Goal: Task Accomplishment & Management: Manage account settings

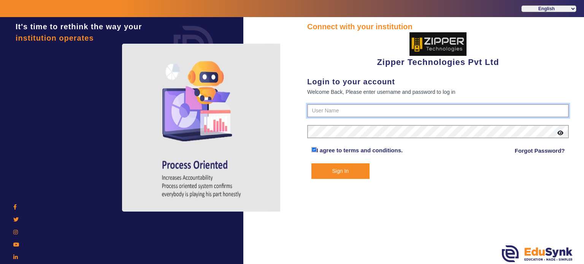
click at [327, 109] on input "text" at bounding box center [438, 111] width 262 height 14
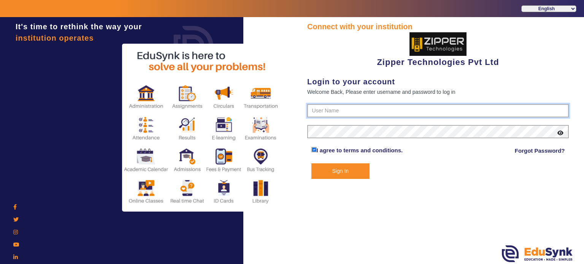
type input "1008790000"
click at [311, 163] on button "Sign In" at bounding box center [340, 171] width 59 height 16
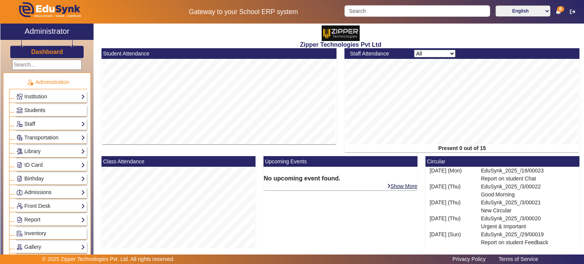
click at [55, 109] on link "Students" at bounding box center [50, 110] width 69 height 9
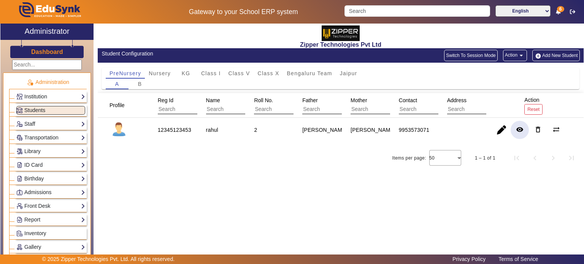
click at [521, 130] on mat-icon "remove_red_eye" at bounding box center [520, 130] width 8 height 8
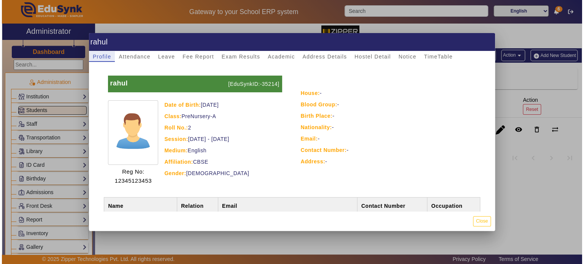
scroll to position [50, 0]
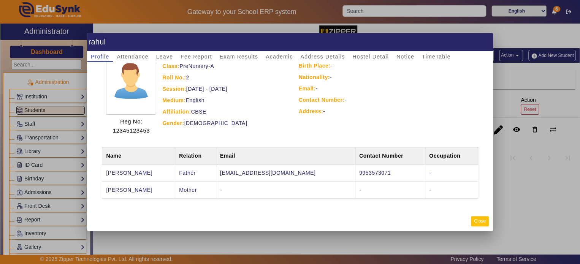
click at [481, 220] on button "Close" at bounding box center [480, 221] width 18 height 10
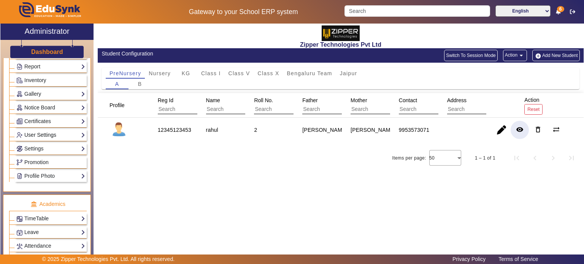
scroll to position [166, 0]
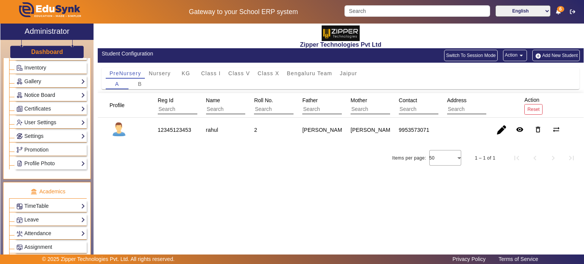
click at [56, 93] on link "Notice Board" at bounding box center [50, 95] width 69 height 9
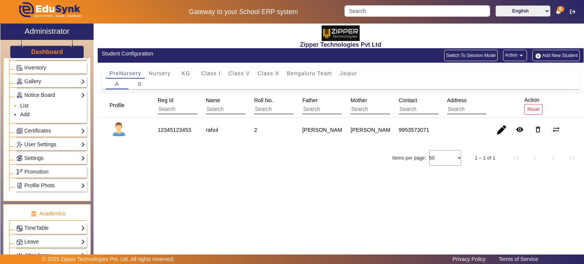
click at [28, 104] on li "List" at bounding box center [52, 106] width 65 height 9
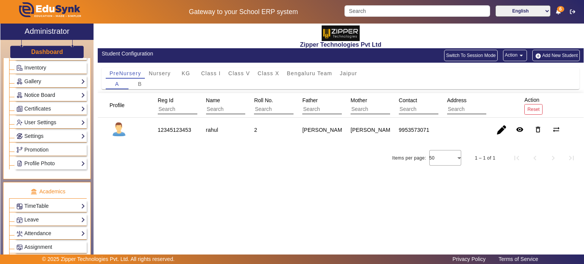
click at [40, 91] on link "Notice Board" at bounding box center [50, 95] width 69 height 9
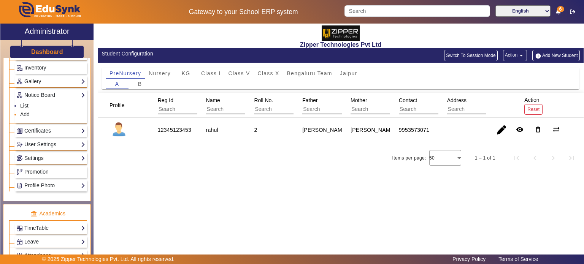
click at [26, 111] on link "Add" at bounding box center [25, 114] width 10 height 6
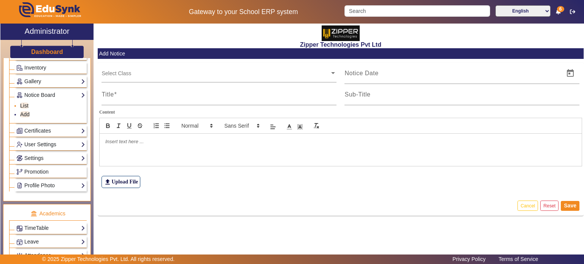
click at [24, 104] on link "List" at bounding box center [24, 106] width 8 height 6
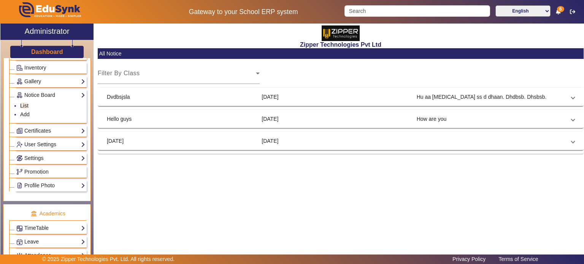
click at [191, 97] on mat-panel-title "Dvdbsjsla" at bounding box center [181, 97] width 149 height 8
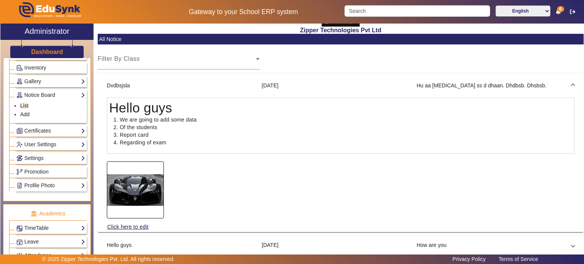
scroll to position [50, 0]
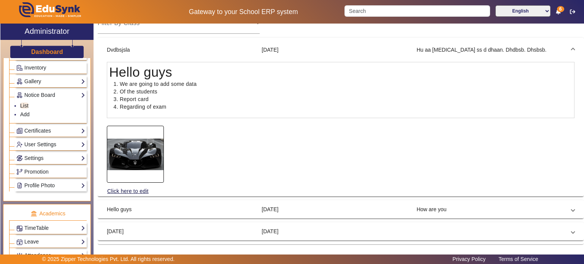
click at [207, 209] on mat-panel-title "Hello guys" at bounding box center [181, 210] width 149 height 8
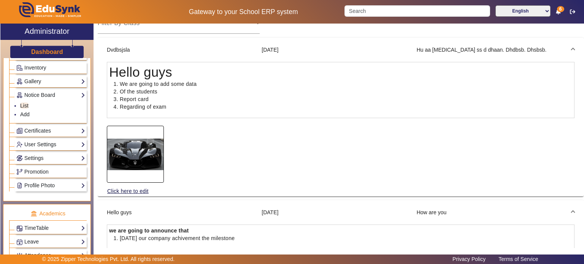
scroll to position [102, 0]
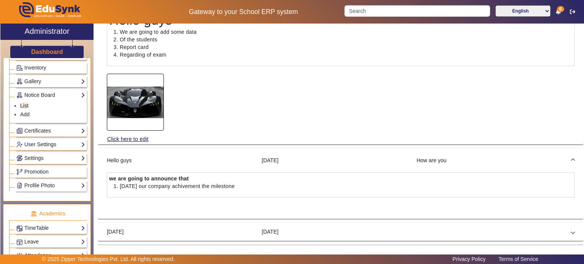
click at [210, 232] on mat-panel-title "[DATE]" at bounding box center [181, 232] width 149 height 8
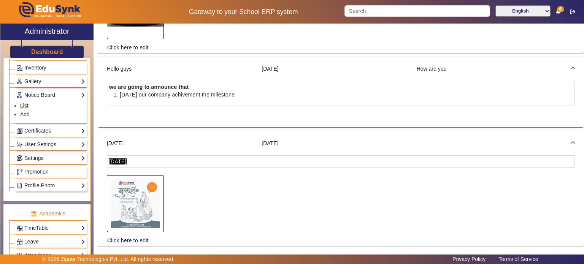
scroll to position [199, 0]
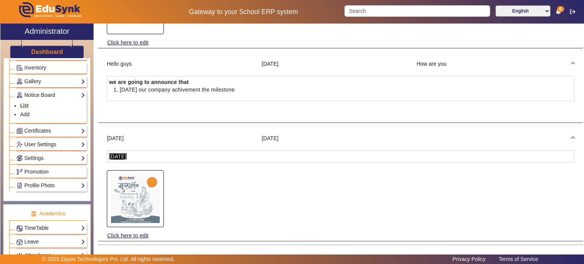
click at [202, 62] on mat-panel-title "Hello guys" at bounding box center [181, 64] width 149 height 8
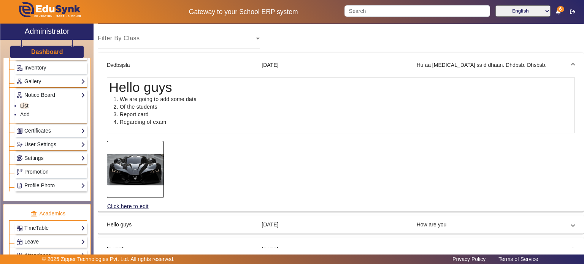
click at [202, 62] on mat-panel-title "Dvdbsjsla" at bounding box center [181, 65] width 149 height 8
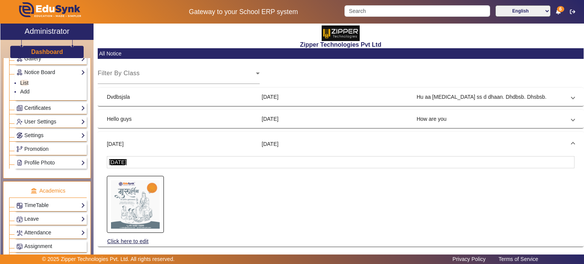
scroll to position [189, 0]
click at [44, 133] on link "Settings" at bounding box center [50, 135] width 69 height 9
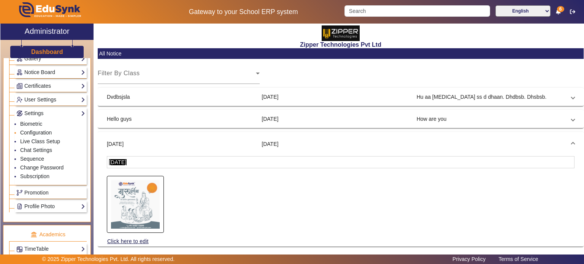
click at [33, 130] on link "Configuration" at bounding box center [36, 133] width 32 height 6
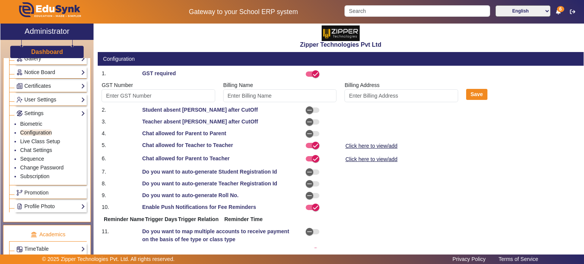
type input "Z3455"
type input "[PERSON_NAME]"
select select "BeforeDueDate"
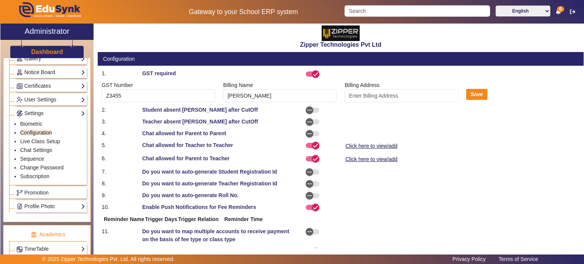
select select "OnDueDate"
select select "AfterDueDate"
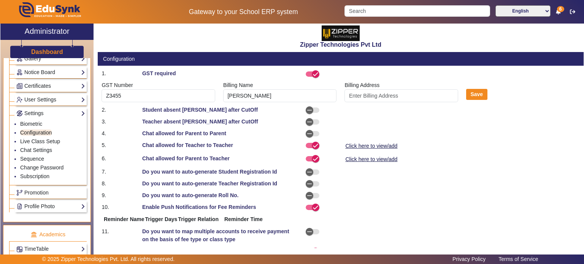
select select "AfterDueDate"
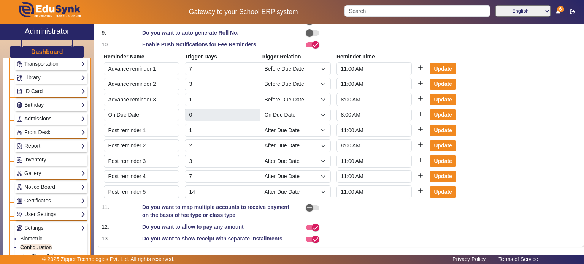
scroll to position [33, 0]
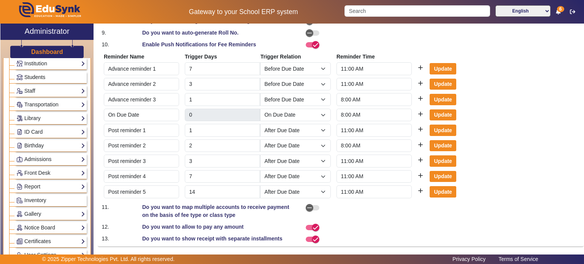
click at [44, 78] on span "Students" at bounding box center [34, 77] width 21 height 6
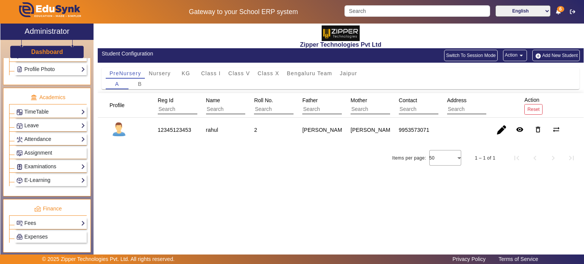
scroll to position [260, 0]
click at [49, 135] on link "Attendance" at bounding box center [50, 139] width 69 height 9
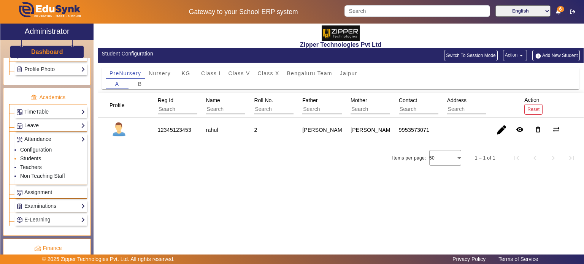
click at [36, 155] on link "Students" at bounding box center [30, 158] width 21 height 6
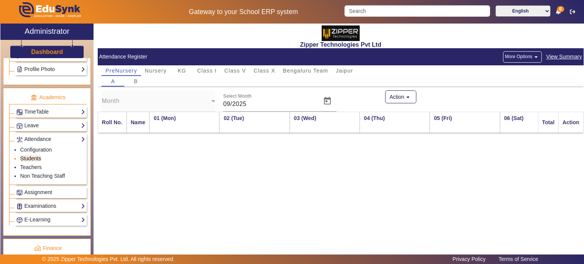
scroll to position [0, 304]
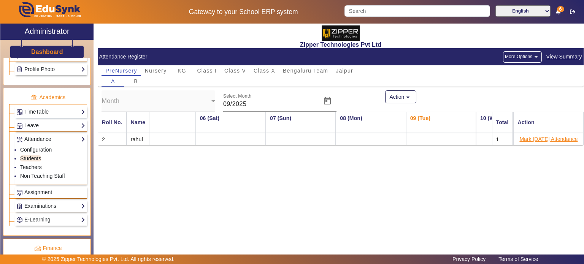
click at [540, 140] on button "Mark [DATE] Attendance" at bounding box center [548, 140] width 60 height 10
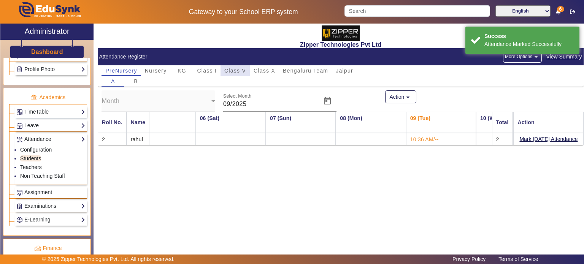
click at [246, 71] on div "Class V" at bounding box center [234, 70] width 29 height 11
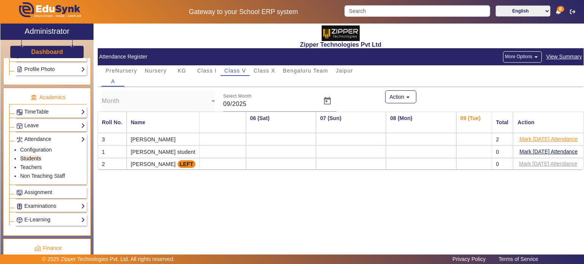
click at [533, 138] on button "Mark [DATE] Attendance" at bounding box center [548, 140] width 60 height 10
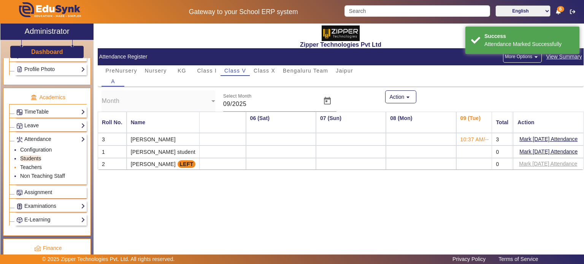
click at [37, 164] on link "Teachers" at bounding box center [31, 167] width 22 height 6
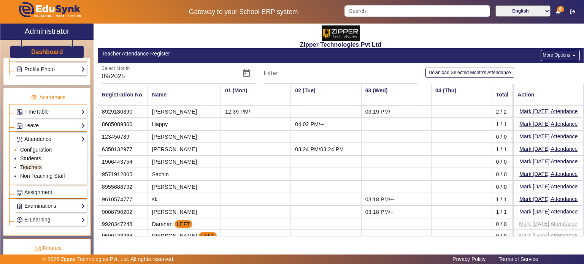
click at [40, 147] on link "Configuration" at bounding box center [36, 150] width 32 height 6
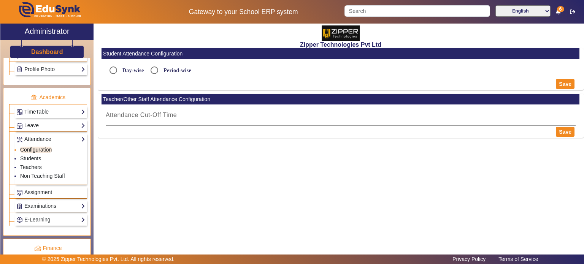
radio input "true"
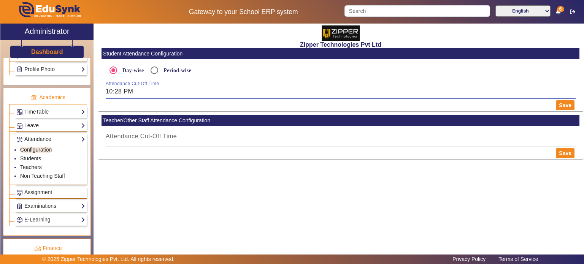
click at [148, 88] on input "10:28 PM" at bounding box center [341, 91] width 470 height 9
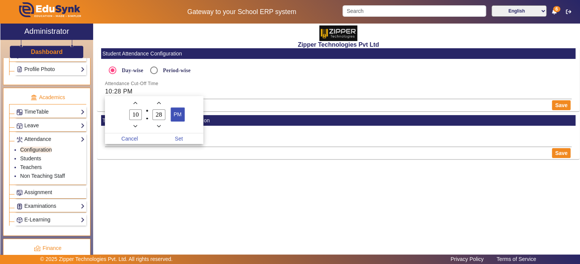
click at [174, 114] on span "PM" at bounding box center [177, 114] width 13 height 13
click at [181, 135] on span "Set" at bounding box center [178, 138] width 49 height 11
type input "10:28 AM"
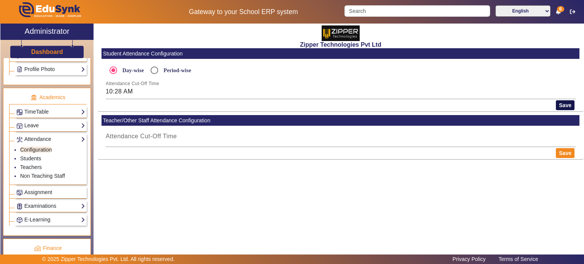
click at [567, 103] on button "Save" at bounding box center [565, 105] width 19 height 10
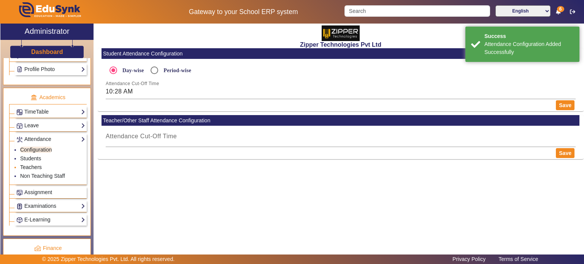
click at [29, 164] on link "Teachers" at bounding box center [31, 167] width 22 height 6
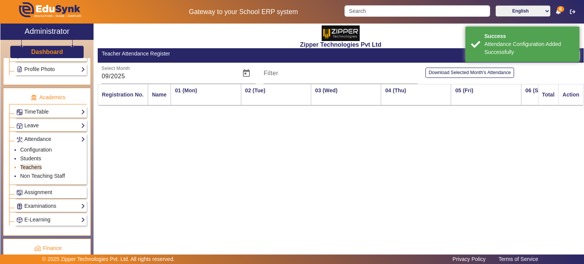
scroll to position [0, 304]
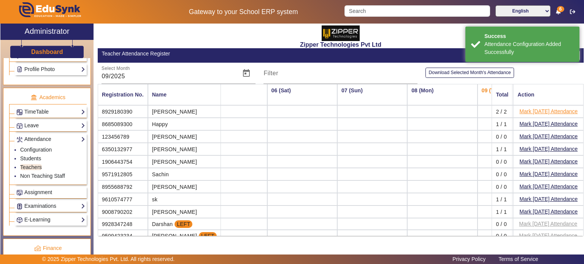
click at [534, 112] on button "Mark [DATE] Attendance" at bounding box center [548, 112] width 60 height 10
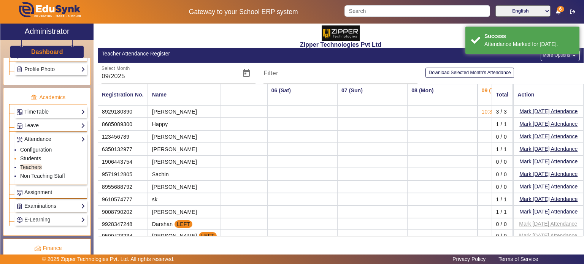
click at [30, 155] on link "Students" at bounding box center [30, 158] width 21 height 6
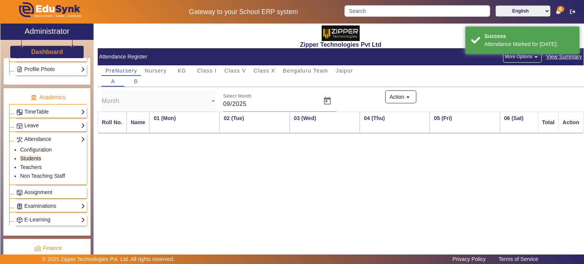
scroll to position [0, 304]
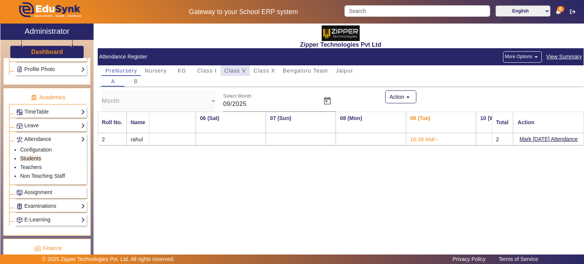
click at [245, 73] on span "Class V" at bounding box center [235, 70] width 22 height 5
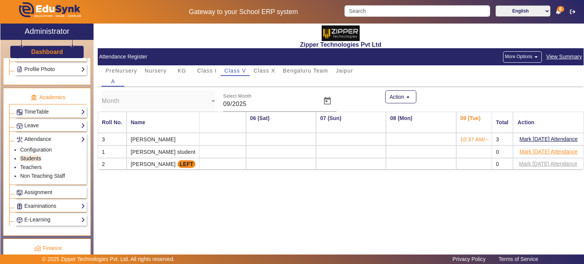
click at [529, 151] on button "Mark [DATE] Attendance" at bounding box center [548, 152] width 60 height 10
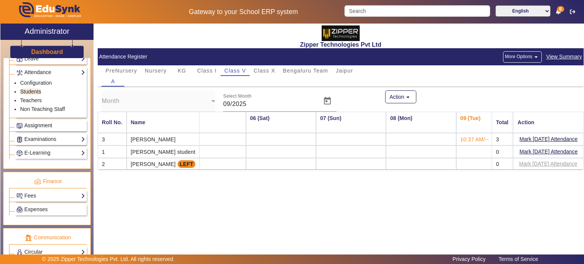
scroll to position [375, 0]
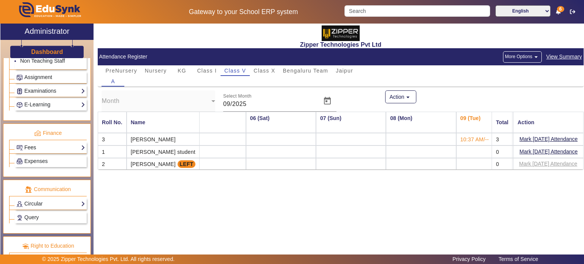
click at [55, 143] on link "Fees" at bounding box center [50, 147] width 69 height 9
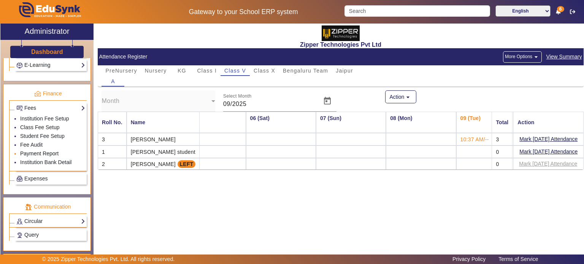
click at [46, 151] on link "Payment Report" at bounding box center [39, 154] width 38 height 6
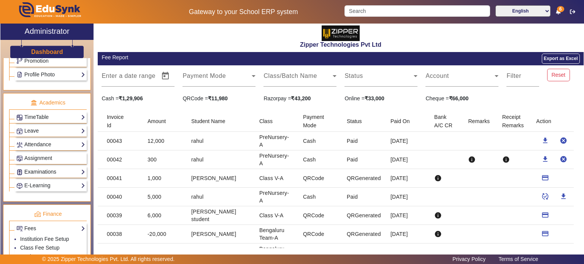
scroll to position [211, 0]
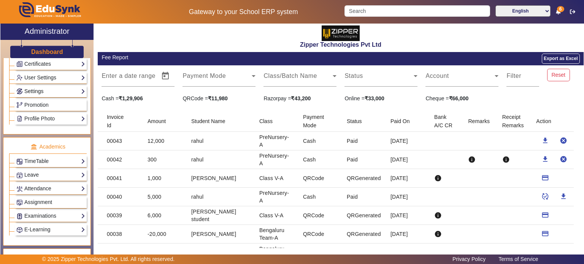
click at [41, 90] on link "Settings" at bounding box center [50, 91] width 69 height 9
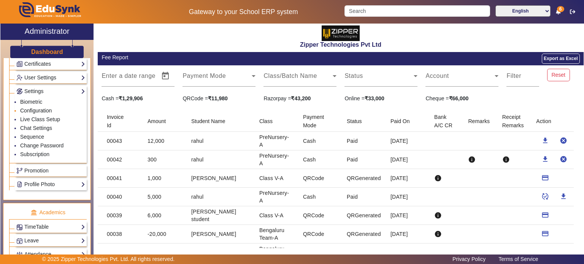
click at [38, 108] on link "Configuration" at bounding box center [36, 111] width 32 height 6
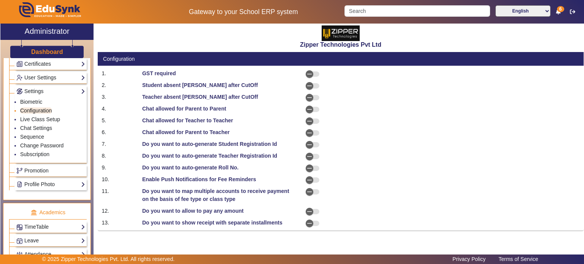
select select "BeforeDueDate"
select select "OnDueDate"
select select "AfterDueDate"
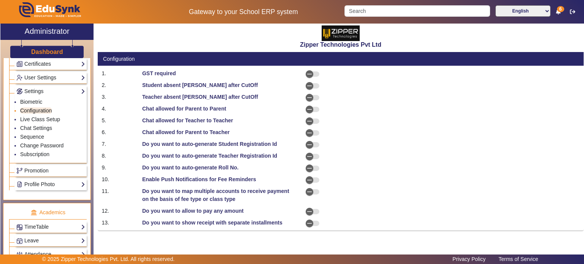
select select "AfterDueDate"
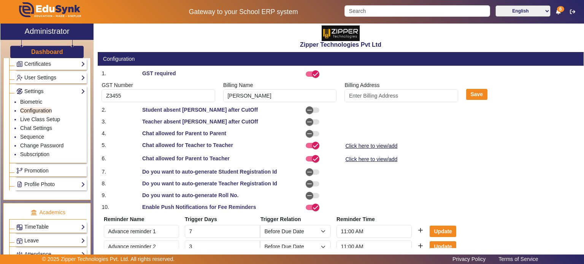
scroll to position [163, 0]
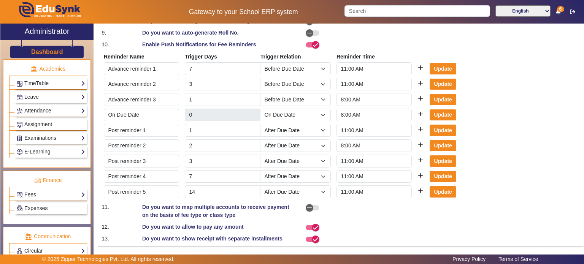
click at [43, 193] on link "Fees" at bounding box center [50, 194] width 69 height 9
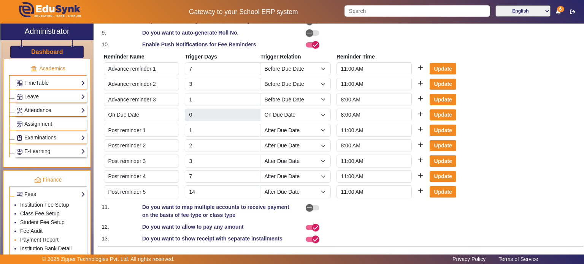
click at [37, 238] on link "Payment Report" at bounding box center [39, 240] width 38 height 6
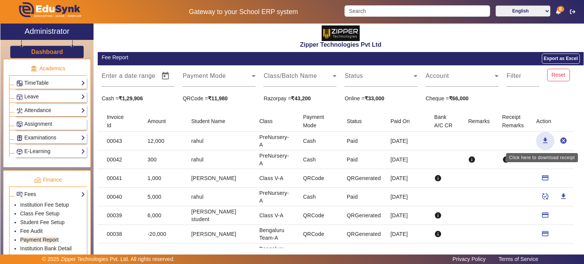
click at [542, 138] on mat-icon "download" at bounding box center [545, 141] width 8 height 8
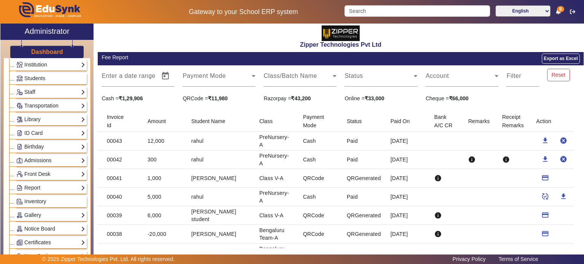
scroll to position [31, 0]
click at [42, 150] on link "Birthday" at bounding box center [50, 147] width 69 height 9
click at [40, 157] on link "Students" at bounding box center [30, 158] width 21 height 6
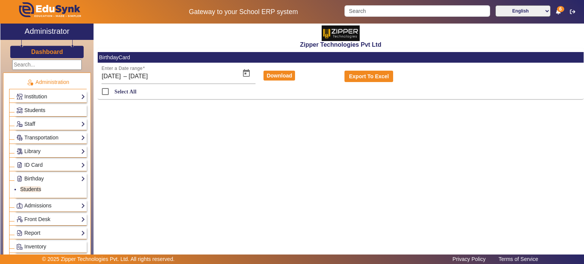
click at [47, 109] on link "Students" at bounding box center [50, 110] width 69 height 9
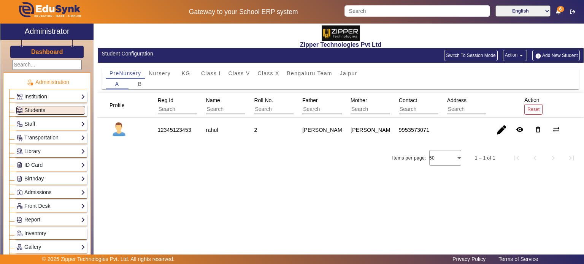
click at [68, 96] on link "Institution" at bounding box center [50, 96] width 69 height 9
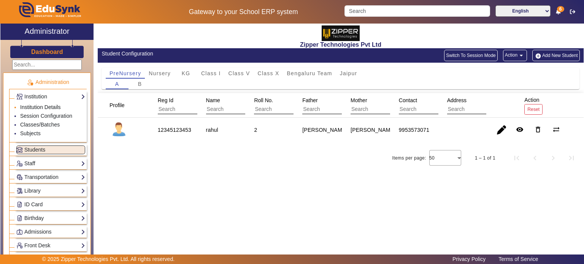
click at [44, 106] on link "Institution Details" at bounding box center [40, 107] width 41 height 6
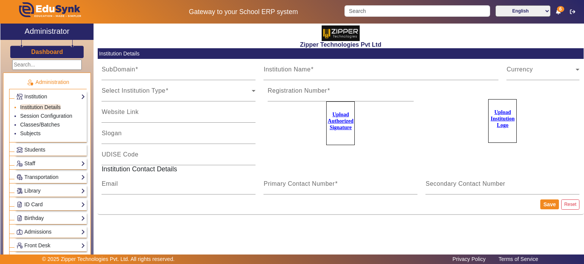
type input "zipper"
type input "Zipper Technologies Pvt Ltd"
type input "Education . Made . Simpler"
type input "zipper"
type input "[EMAIL_ADDRESS][DOMAIN_NAME]"
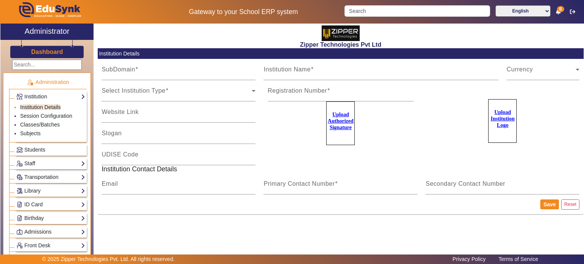
type input "1008790000"
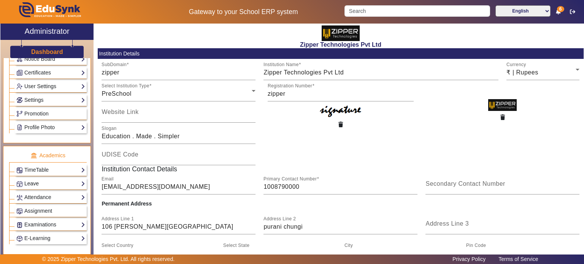
scroll to position [274, 0]
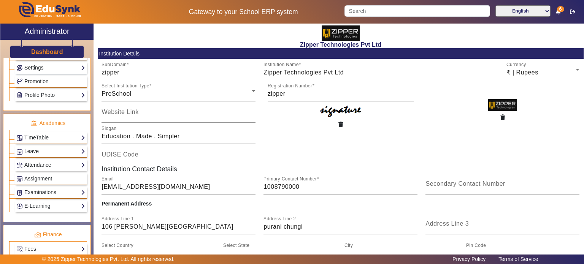
click at [49, 162] on link "Attendance" at bounding box center [50, 165] width 69 height 9
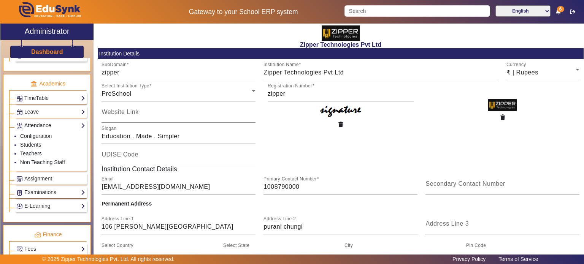
scroll to position [234, 0]
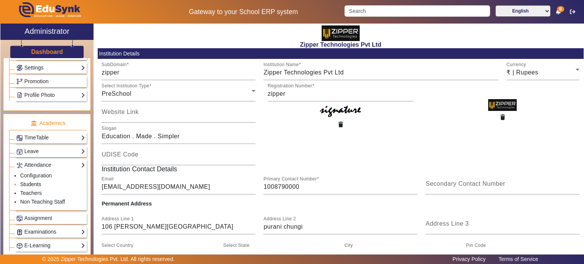
click at [32, 181] on link "Students" at bounding box center [30, 184] width 21 height 6
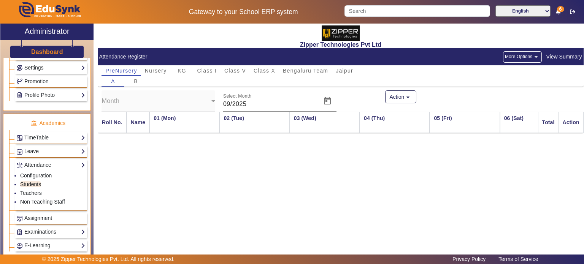
scroll to position [0, 304]
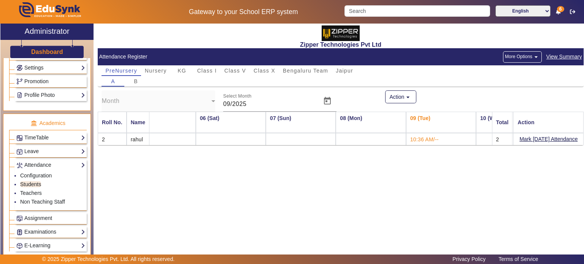
click at [523, 56] on button "More Options arrow_drop_down" at bounding box center [522, 56] width 39 height 11
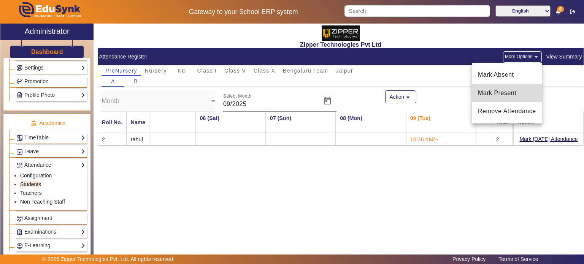
click at [500, 90] on span "Mark Present" at bounding box center [507, 93] width 58 height 9
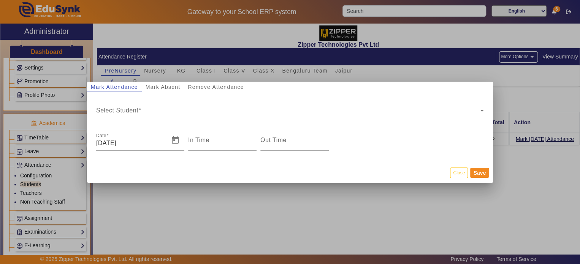
click at [320, 108] on div "Select Student Select Student" at bounding box center [290, 110] width 388 height 21
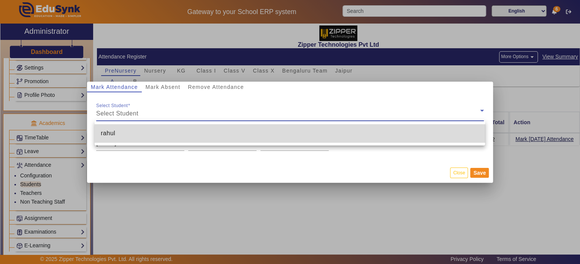
click at [308, 132] on mat-option "rahul" at bounding box center [290, 133] width 390 height 18
type input "10:38 am"
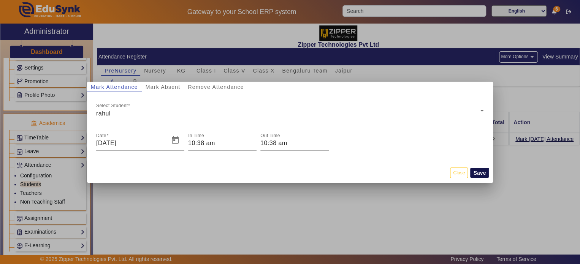
click at [482, 170] on button "Save" at bounding box center [479, 173] width 19 height 10
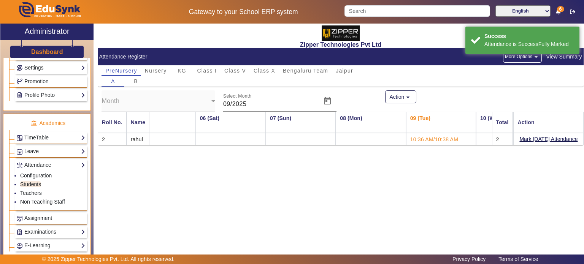
click at [523, 60] on button "More Options arrow_drop_down" at bounding box center [522, 56] width 39 height 11
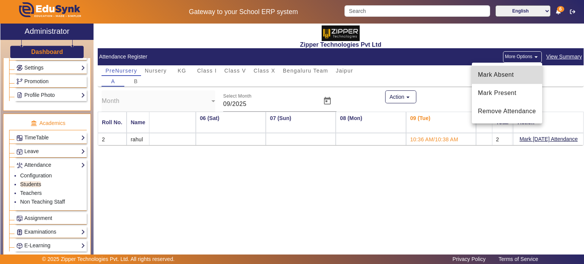
click at [501, 76] on span "Mark Absent" at bounding box center [507, 74] width 58 height 9
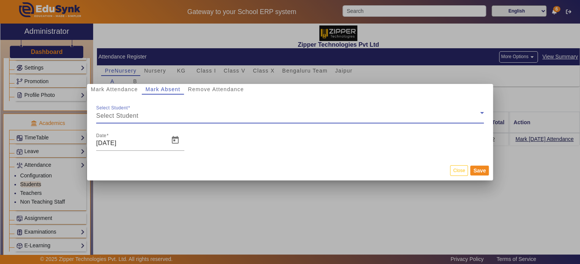
click at [136, 114] on span "Select Student" at bounding box center [117, 116] width 42 height 6
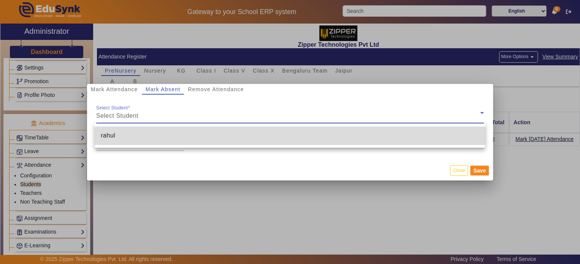
click at [135, 137] on mat-option "rahul" at bounding box center [290, 136] width 390 height 18
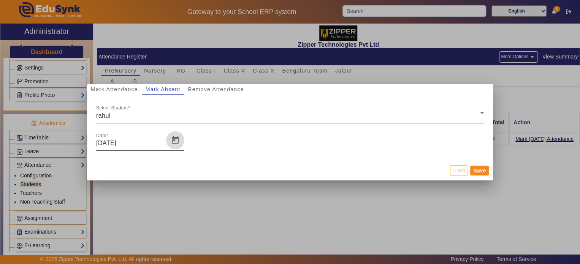
click at [175, 140] on span "Open calendar" at bounding box center [175, 140] width 18 height 18
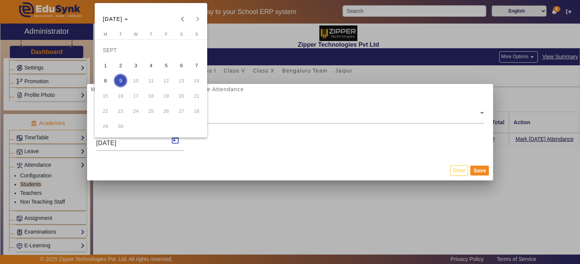
click at [103, 76] on span "8" at bounding box center [105, 81] width 14 height 14
type input "[DATE]"
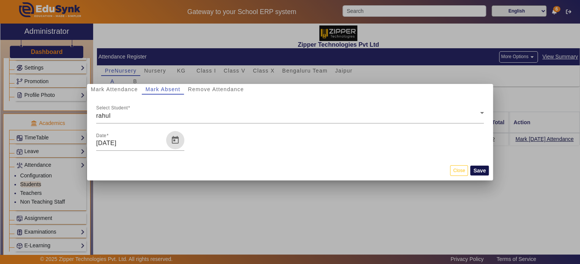
click at [476, 174] on button "Save" at bounding box center [479, 171] width 19 height 10
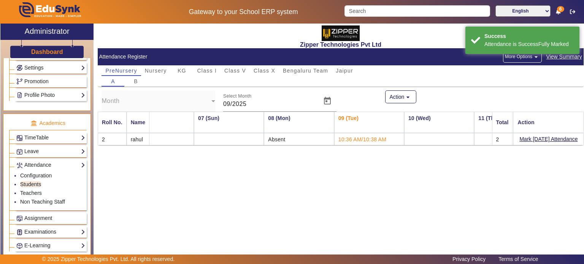
scroll to position [0, 377]
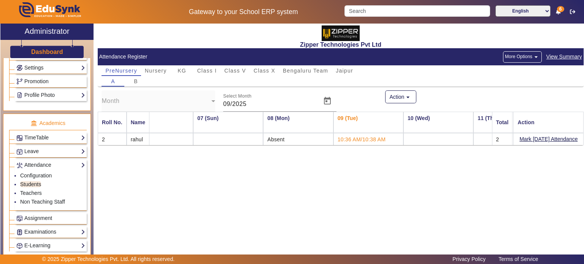
click at [524, 62] on button "More Options arrow_drop_down" at bounding box center [522, 56] width 39 height 11
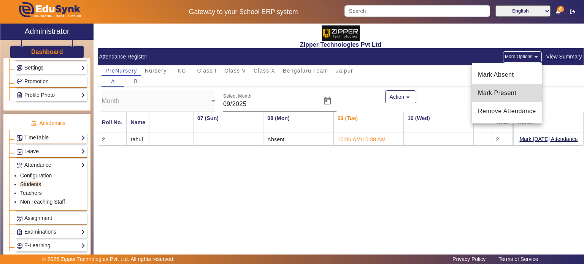
click at [498, 92] on span "Mark Present" at bounding box center [507, 93] width 58 height 9
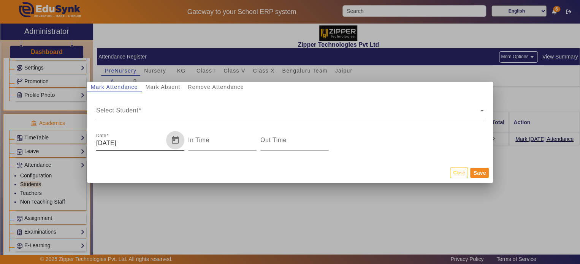
click at [172, 138] on span "Open calendar" at bounding box center [175, 140] width 18 height 18
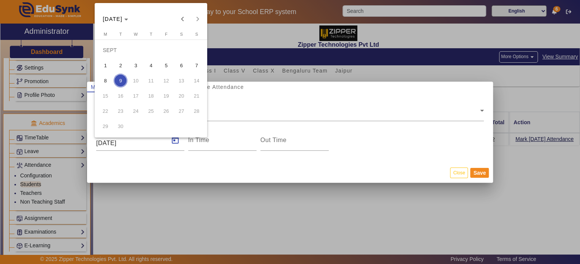
click at [196, 63] on span "7" at bounding box center [197, 66] width 14 height 14
type input "[DATE]"
type input "10:39 am"
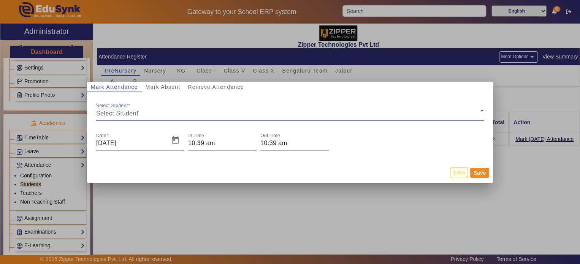
click at [177, 113] on div "Select Student" at bounding box center [288, 113] width 384 height 9
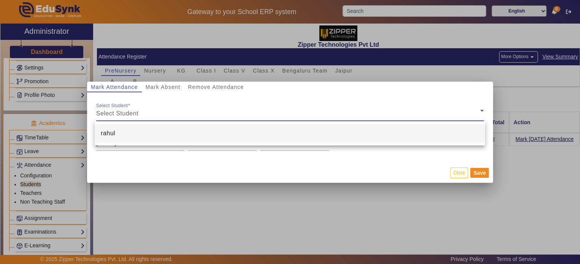
click at [282, 166] on div at bounding box center [290, 132] width 580 height 264
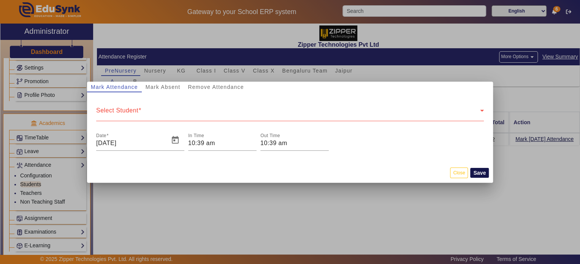
click at [480, 174] on button "Save" at bounding box center [479, 173] width 19 height 10
click at [366, 113] on div "Select Student" at bounding box center [288, 113] width 384 height 9
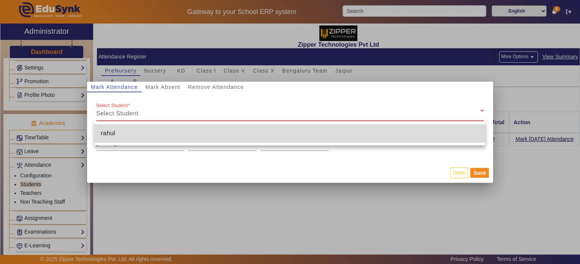
click at [354, 136] on mat-option "rahul" at bounding box center [290, 133] width 390 height 18
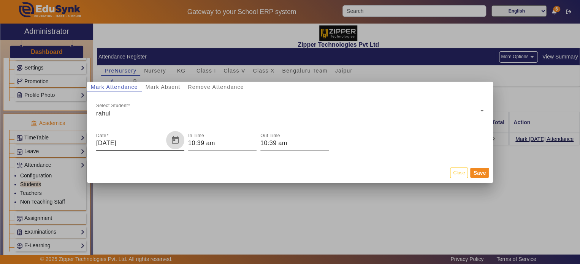
click at [175, 137] on span "Open calendar" at bounding box center [175, 140] width 18 height 18
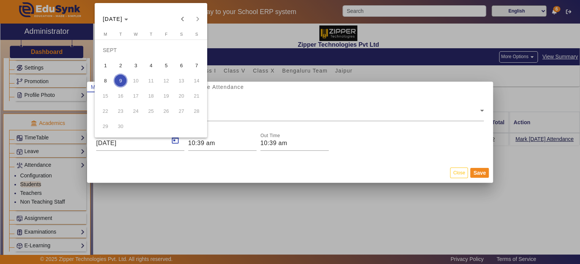
click at [151, 59] on span "4" at bounding box center [151, 66] width 14 height 14
type input "[DATE]"
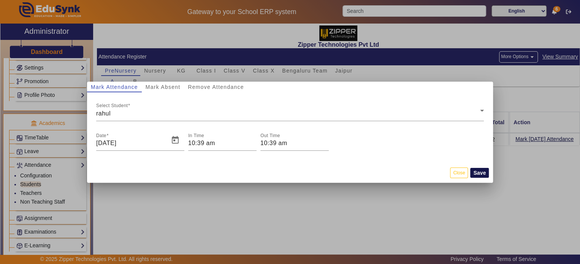
click at [483, 174] on button "Save" at bounding box center [479, 173] width 19 height 10
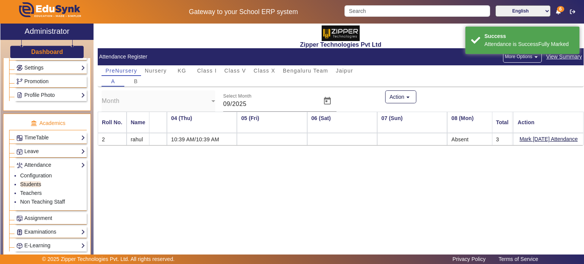
scroll to position [0, 192]
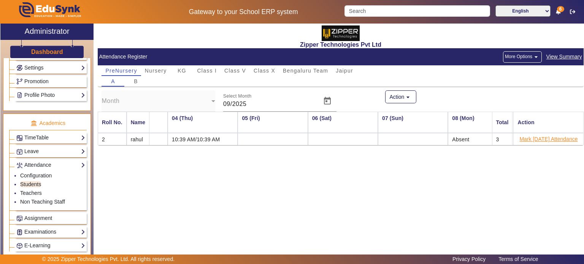
click at [531, 137] on button "Mark [DATE] Attendance" at bounding box center [548, 140] width 60 height 10
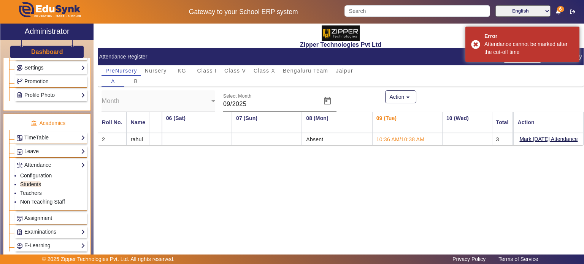
scroll to position [0, 342]
click at [474, 87] on mat-card-content "PreNursery Nursery KG Class I Class V Class X Bengaluru Team Jaipur A B Month S…" at bounding box center [341, 105] width 486 height 80
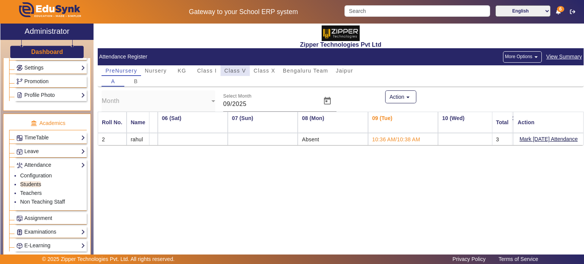
click at [243, 71] on span "Class V" at bounding box center [235, 70] width 22 height 5
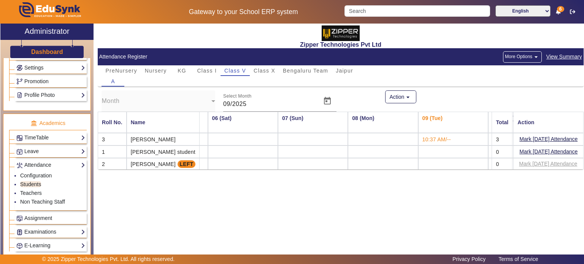
click at [520, 55] on button "More Options arrow_drop_down" at bounding box center [522, 56] width 39 height 11
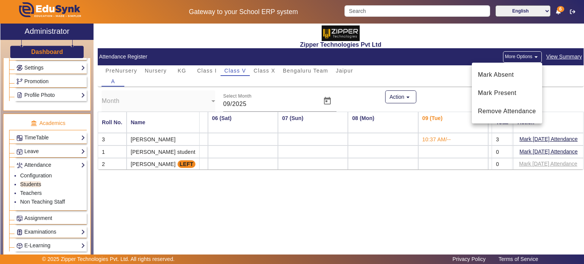
click at [42, 92] on div at bounding box center [292, 132] width 584 height 264
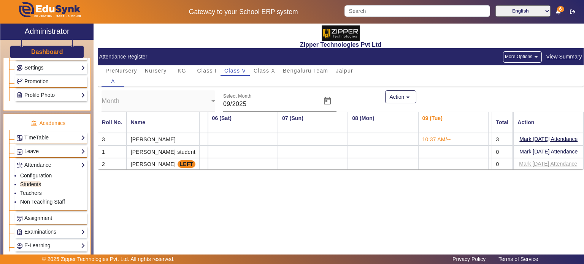
click at [65, 92] on link "Profile Photo" at bounding box center [50, 95] width 69 height 9
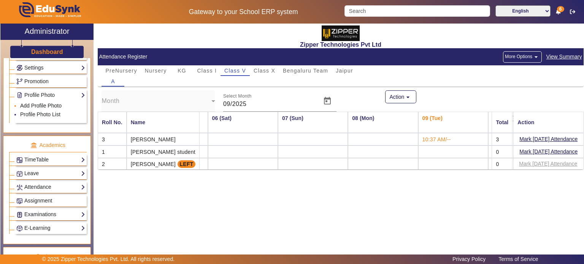
click at [53, 103] on link "Add Profile Photo" at bounding box center [40, 106] width 41 height 6
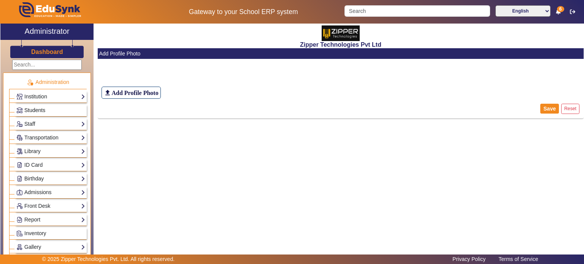
click at [38, 108] on span "Students" at bounding box center [34, 110] width 21 height 6
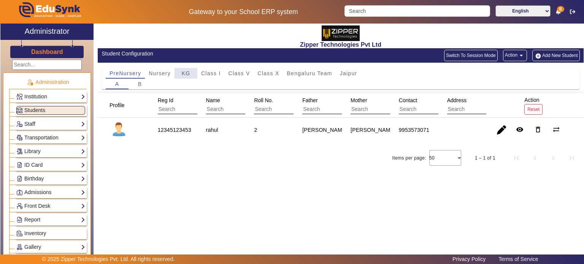
click at [180, 73] on div "KG" at bounding box center [185, 73] width 23 height 11
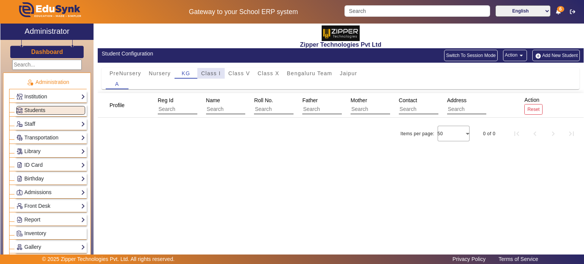
click at [214, 73] on span "Class I" at bounding box center [211, 73] width 20 height 5
click at [239, 73] on span "Class V" at bounding box center [239, 73] width 22 height 5
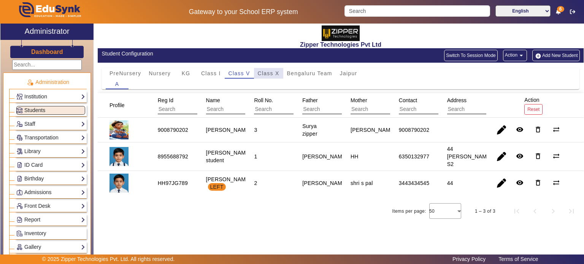
click at [268, 73] on span "Class X" at bounding box center [269, 73] width 22 height 5
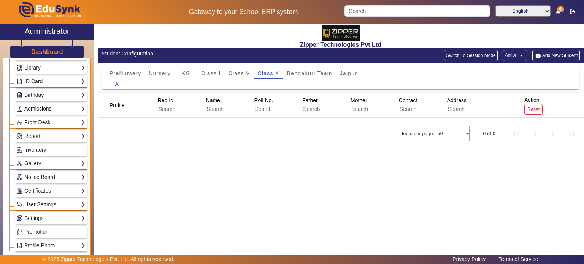
scroll to position [84, 0]
